Goal: Task Accomplishment & Management: Use online tool/utility

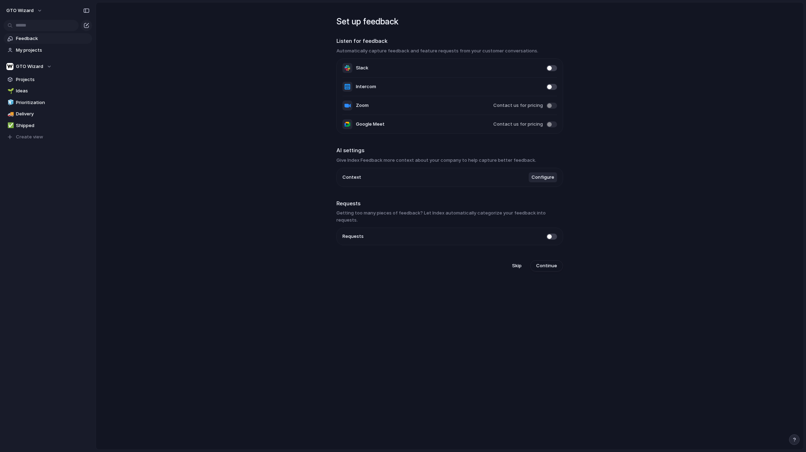
drag, startPoint x: 420, startPoint y: 51, endPoint x: 502, endPoint y: 53, distance: 82.2
click at [502, 53] on h3 "Automatically capture feedback and feature requests from your customer conversa…" at bounding box center [449, 50] width 227 height 7
drag, startPoint x: 346, startPoint y: 161, endPoint x: 395, endPoint y: 166, distance: 48.8
click at [399, 161] on h3 "Give Index Feedback more context about your company to help capture better feed…" at bounding box center [449, 160] width 227 height 7
click at [186, 199] on main "Set up feedback Listen for feedback Automatically capture feedback and feature …" at bounding box center [450, 226] width 708 height 448
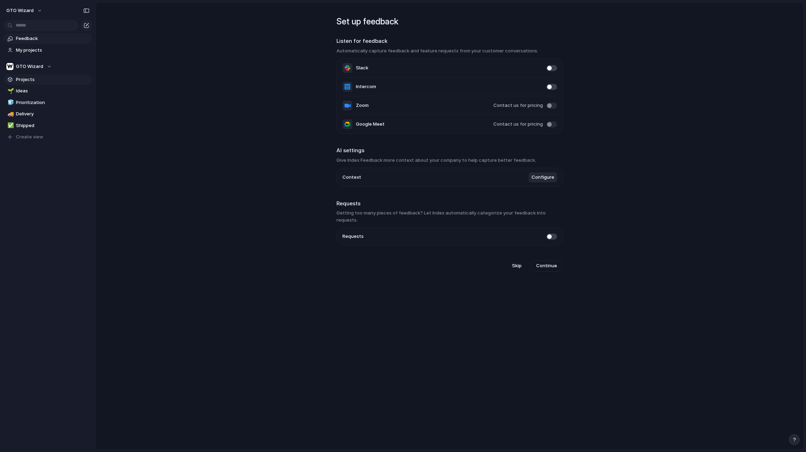
click at [44, 80] on span "Projects" at bounding box center [53, 79] width 74 height 7
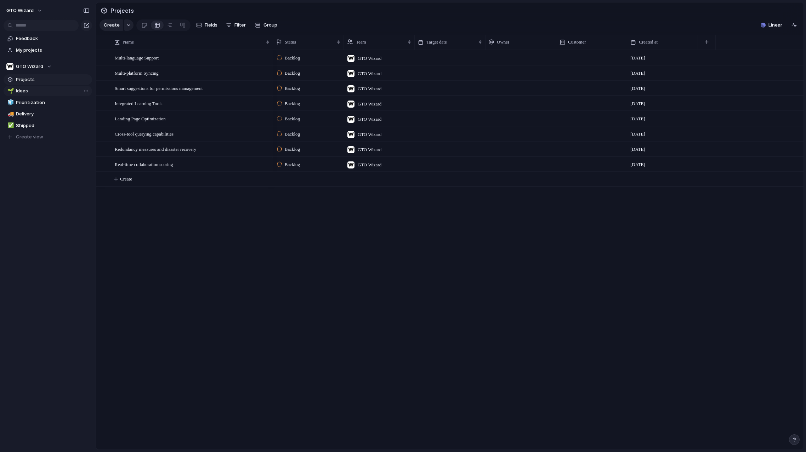
click at [44, 87] on link "🌱 Ideas" at bounding box center [48, 91] width 89 height 11
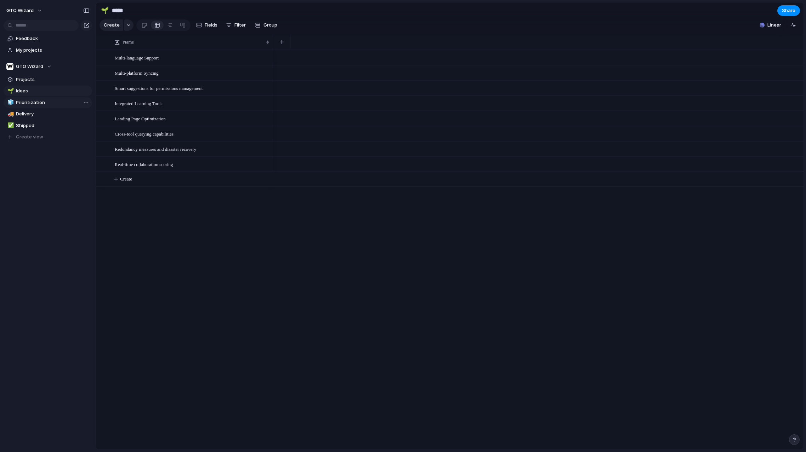
click at [36, 103] on span "Prioritization" at bounding box center [53, 102] width 74 height 7
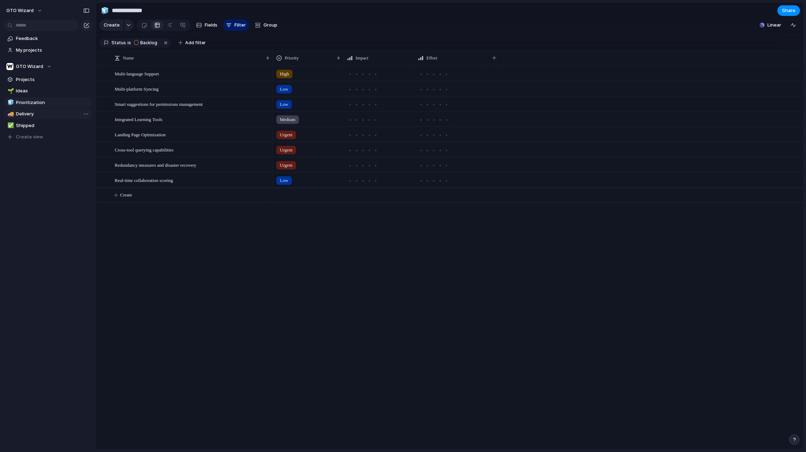
click at [33, 113] on span "Delivery" at bounding box center [53, 113] width 74 height 7
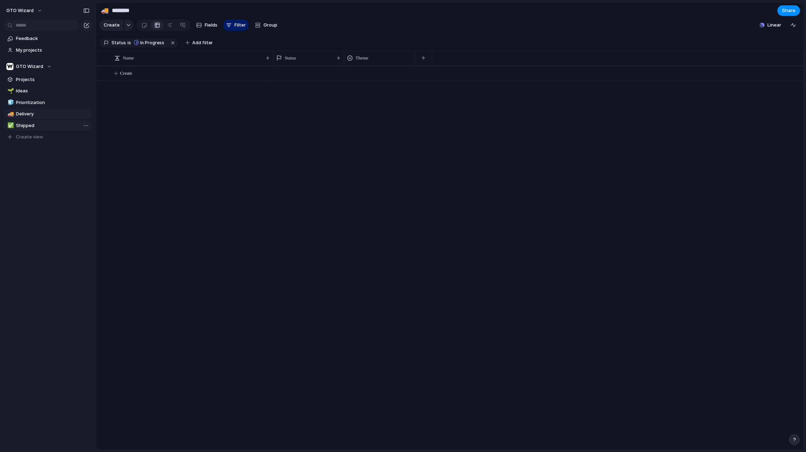
click at [34, 124] on span "Shipped" at bounding box center [53, 125] width 74 height 7
type input "*******"
click at [33, 40] on span "Feedback" at bounding box center [53, 38] width 74 height 7
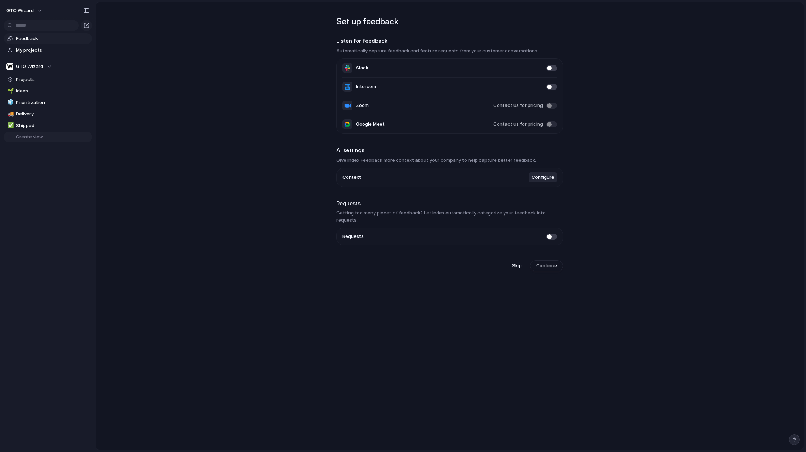
click at [32, 138] on span "Create view" at bounding box center [29, 137] width 27 height 7
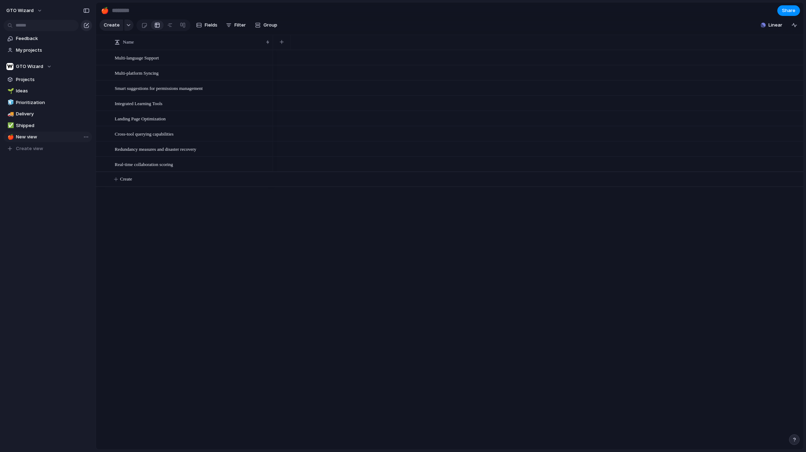
click at [86, 24] on div "button" at bounding box center [87, 26] width 6 height 6
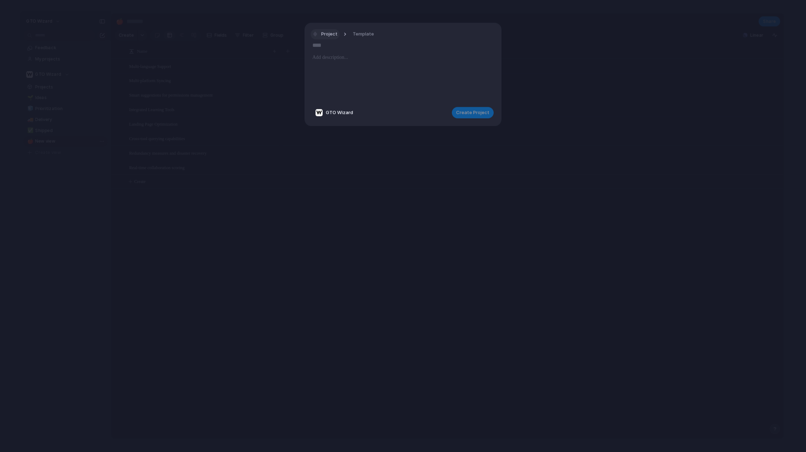
click at [327, 34] on span "Project" at bounding box center [329, 34] width 16 height 7
click at [414, 87] on div "Goal Program Initiative Launch Project Customize" at bounding box center [403, 226] width 806 height 452
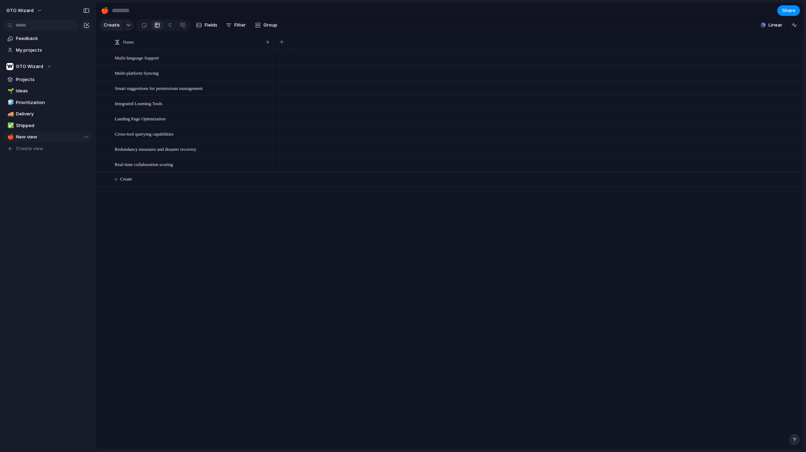
click at [511, 304] on div at bounding box center [538, 250] width 531 height 400
click at [166, 221] on div "Multi-language Support Multi-platform Syncing Smart suggestions for permissions…" at bounding box center [450, 250] width 708 height 400
click at [126, 24] on div "button" at bounding box center [128, 25] width 5 height 3
click at [126, 24] on div "Goal Program Initiative Launch Project Customize" at bounding box center [403, 226] width 806 height 452
